Goal: Task Accomplishment & Management: Use online tool/utility

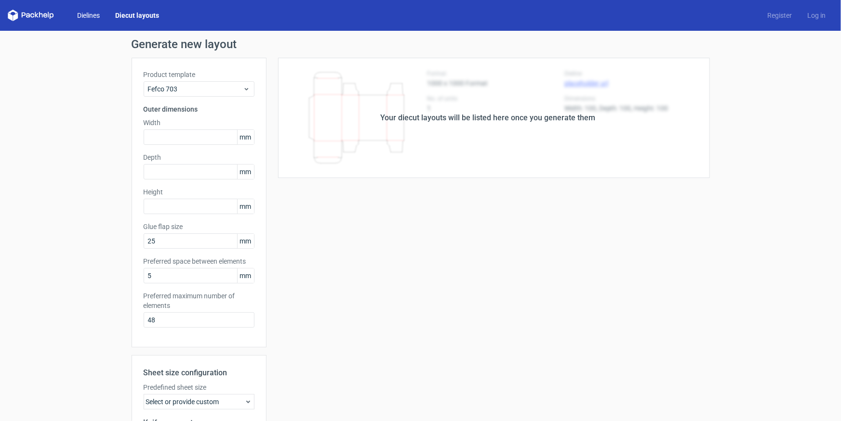
click at [92, 18] on link "Dielines" at bounding box center [88, 16] width 38 height 10
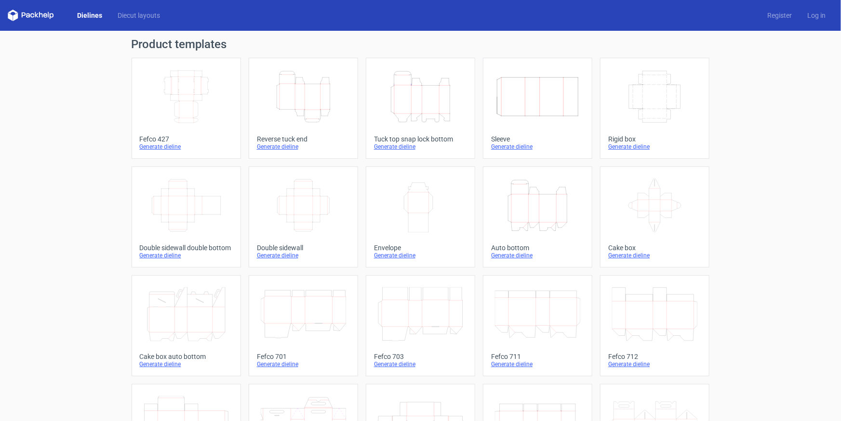
click at [406, 92] on icon "Height Depth Width" at bounding box center [420, 97] width 85 height 54
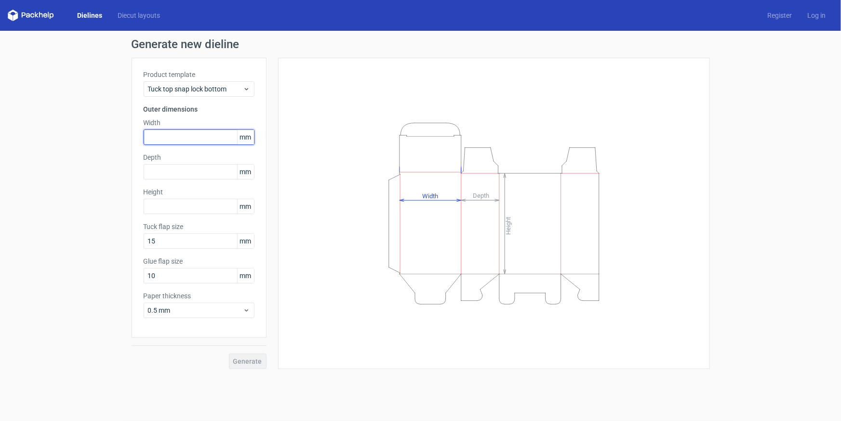
click at [186, 135] on input "text" at bounding box center [199, 137] width 111 height 15
type input "88"
click at [183, 168] on input "text" at bounding box center [199, 171] width 111 height 15
type input "6"
type input "70"
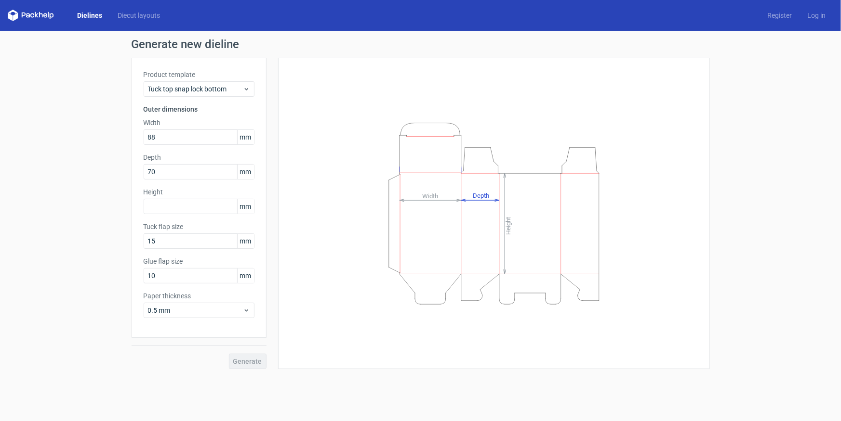
click at [188, 198] on div "Height mm" at bounding box center [199, 200] width 111 height 27
click at [185, 208] on input "text" at bounding box center [199, 206] width 111 height 15
type input "140"
drag, startPoint x: 161, startPoint y: 278, endPoint x: 91, endPoint y: 275, distance: 69.9
click at [97, 275] on div "Generate new dieline Product template Tuck top snap lock bottom Outer dimension…" at bounding box center [420, 204] width 841 height 346
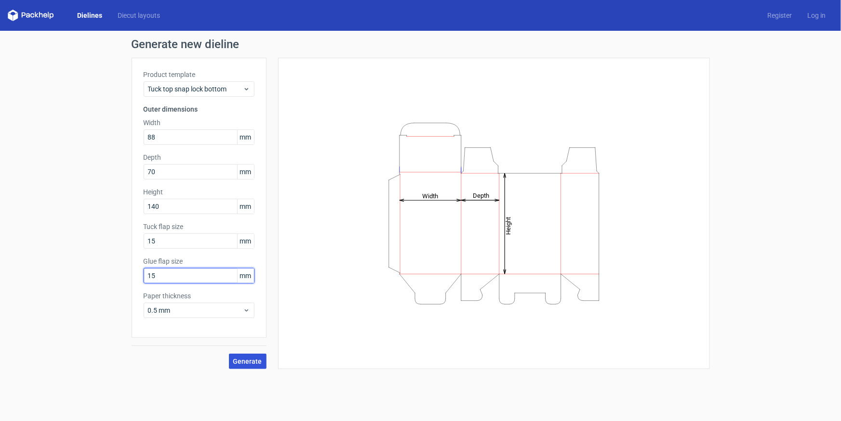
type input "15"
click at [243, 358] on span "Generate" at bounding box center [247, 361] width 29 height 7
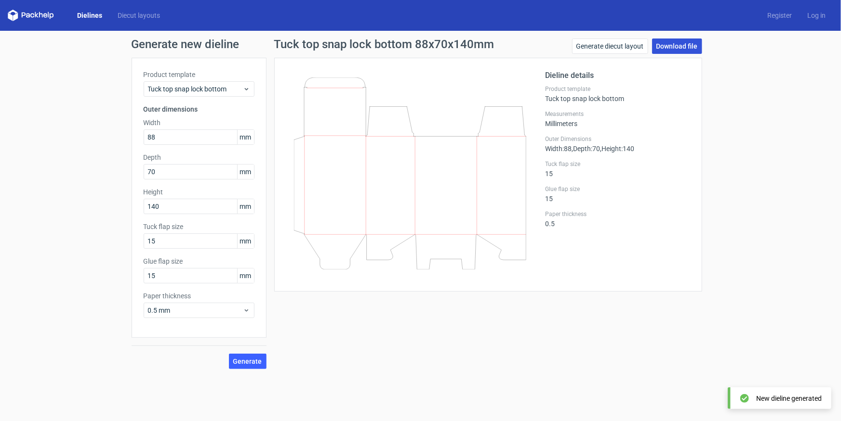
click at [679, 47] on link "Download file" at bounding box center [677, 46] width 50 height 15
drag, startPoint x: 728, startPoint y: 69, endPoint x: 562, endPoint y: 6, distance: 178.2
click at [713, 62] on div "Generate new dieline Product template Tuck top snap lock bottom Outer dimension…" at bounding box center [420, 204] width 841 height 346
